Goal: Information Seeking & Learning: Learn about a topic

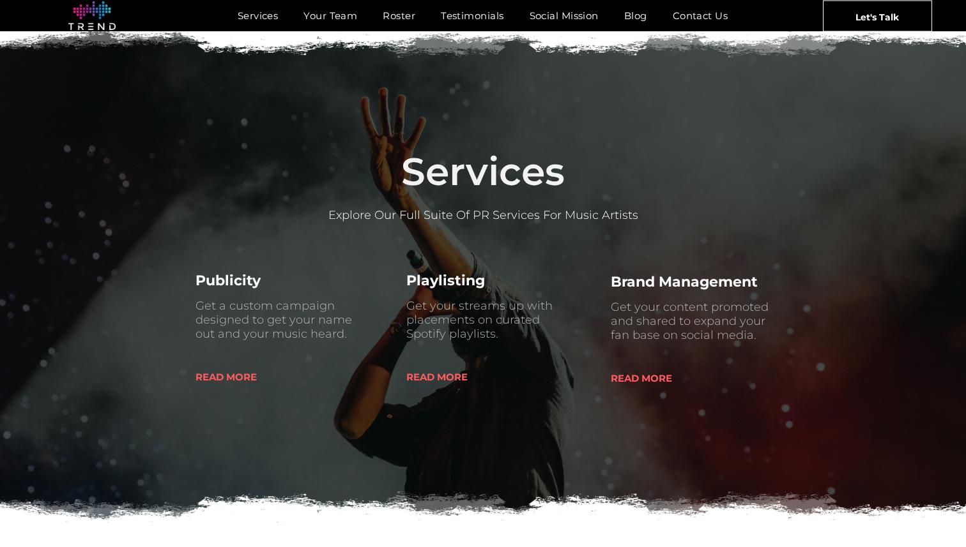
scroll to position [452, 0]
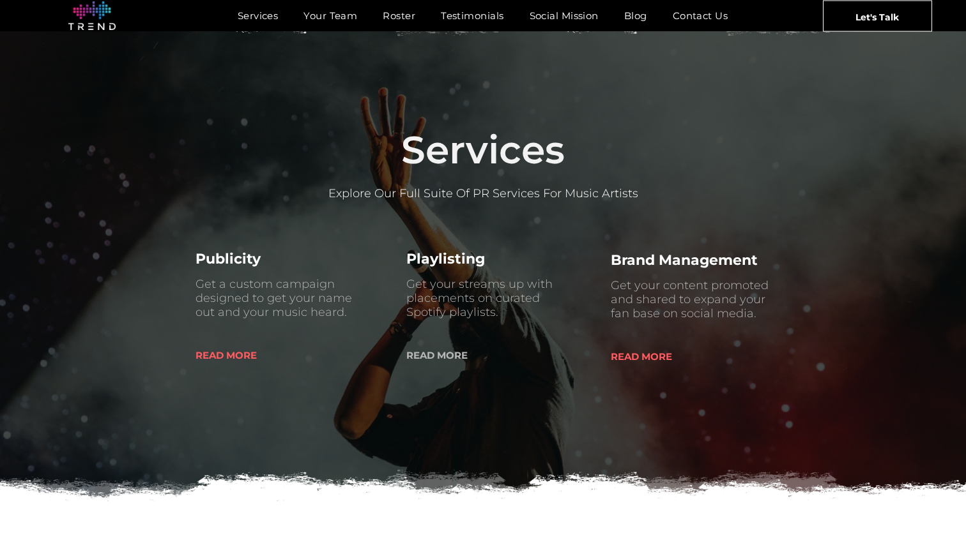
click at [436, 354] on span "READ MORE" at bounding box center [436, 355] width 61 height 33
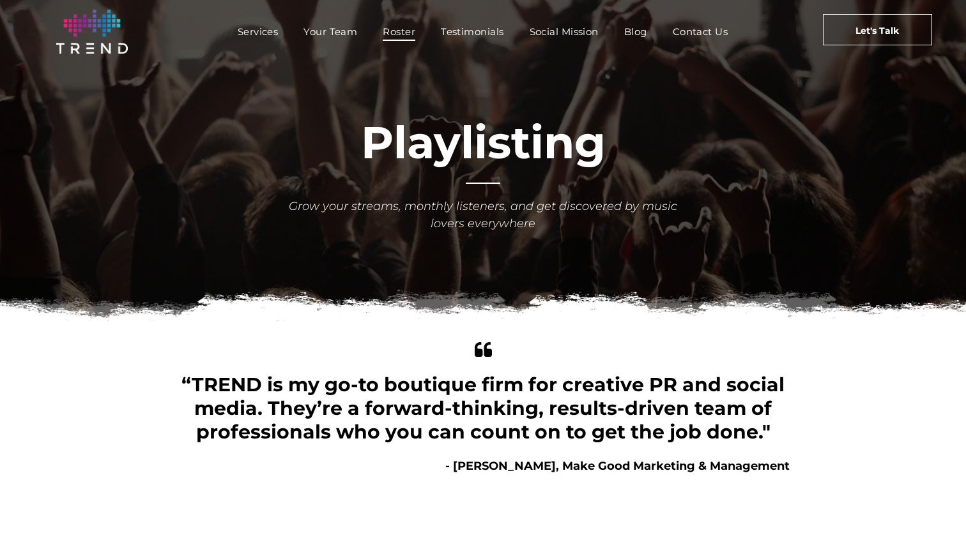
click at [399, 33] on span "Roster" at bounding box center [399, 31] width 33 height 19
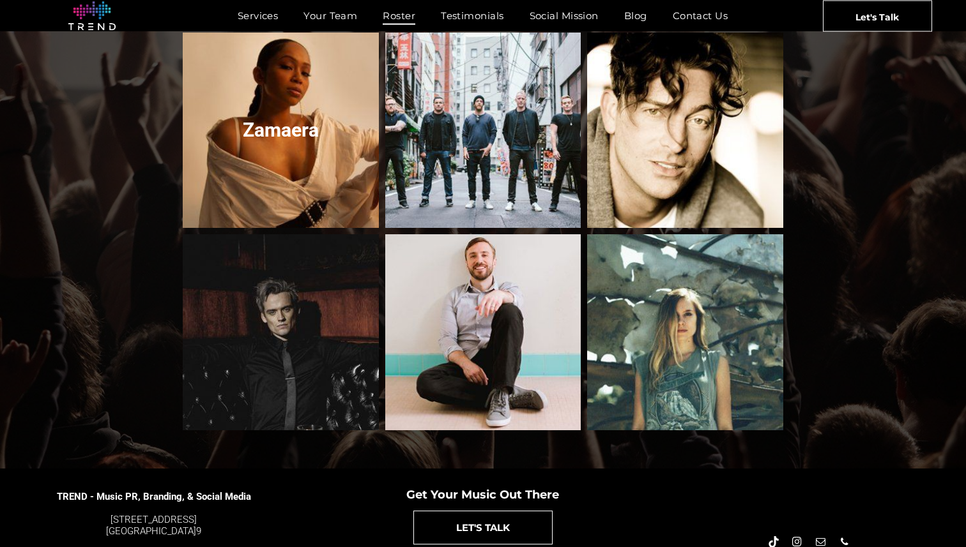
scroll to position [1304, 0]
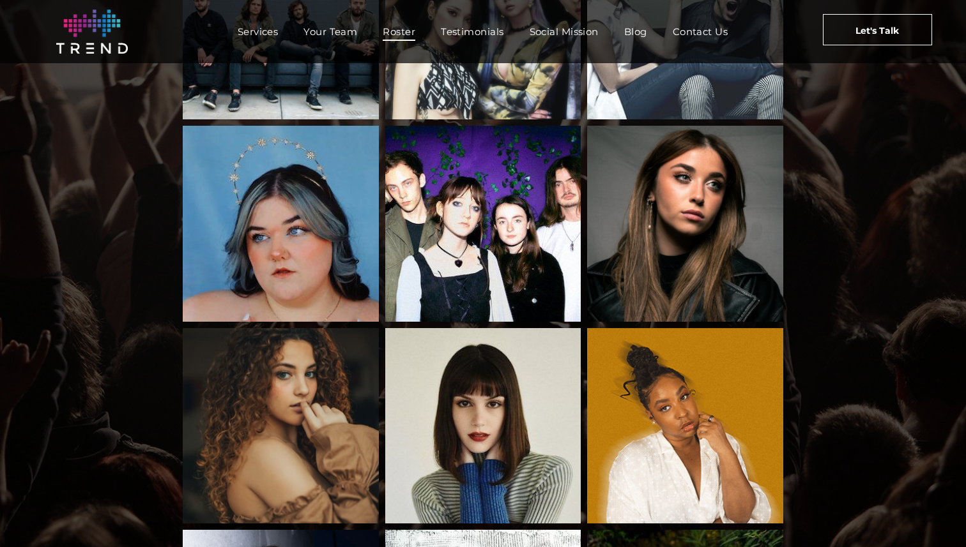
scroll to position [0, 0]
